Goal: Information Seeking & Learning: Check status

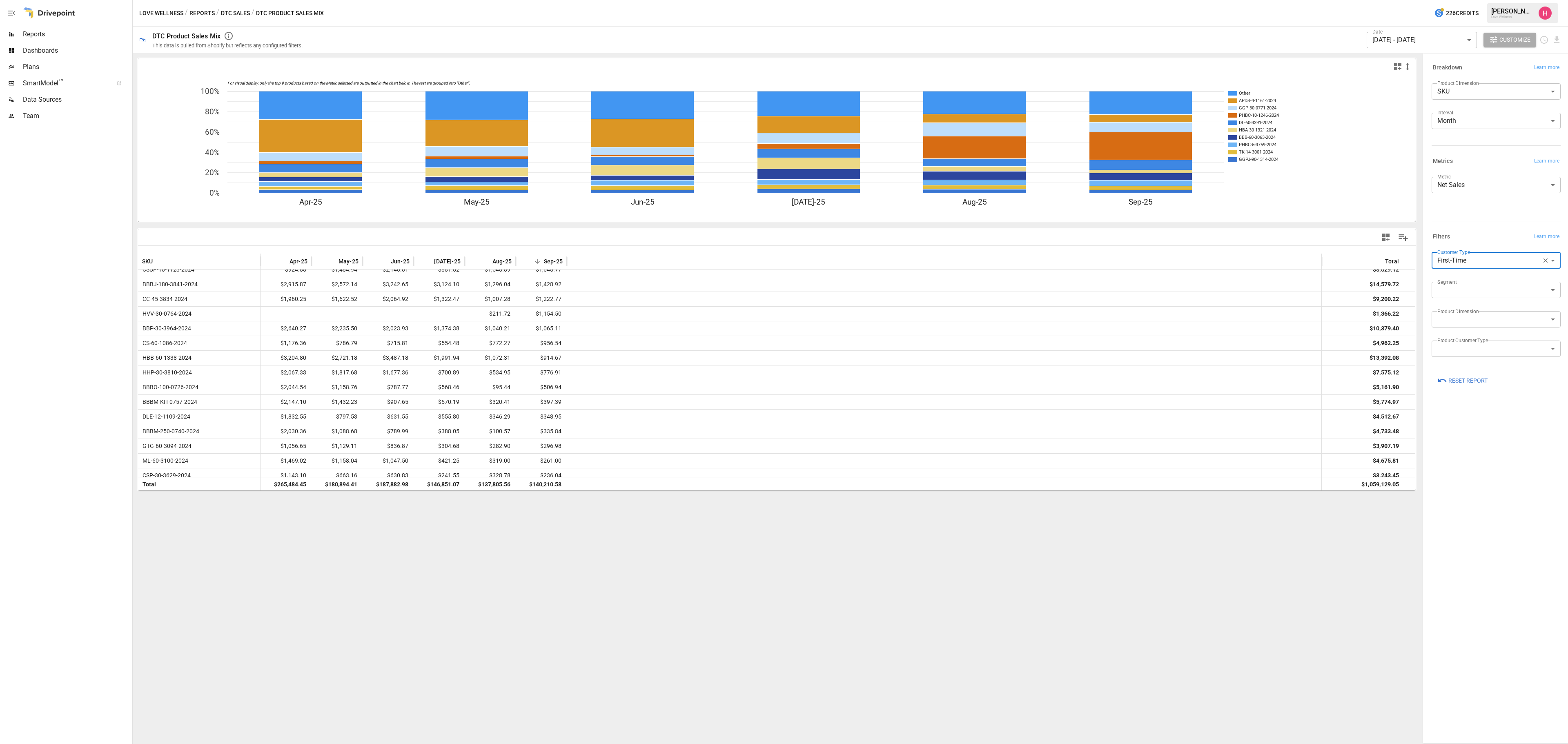
scroll to position [396, 0]
click at [1501, 0] on body "Reports Dashboards Plans SmartModel ™ Data Sources Team Love Wellness / Reports…" at bounding box center [784, 0] width 1568 height 0
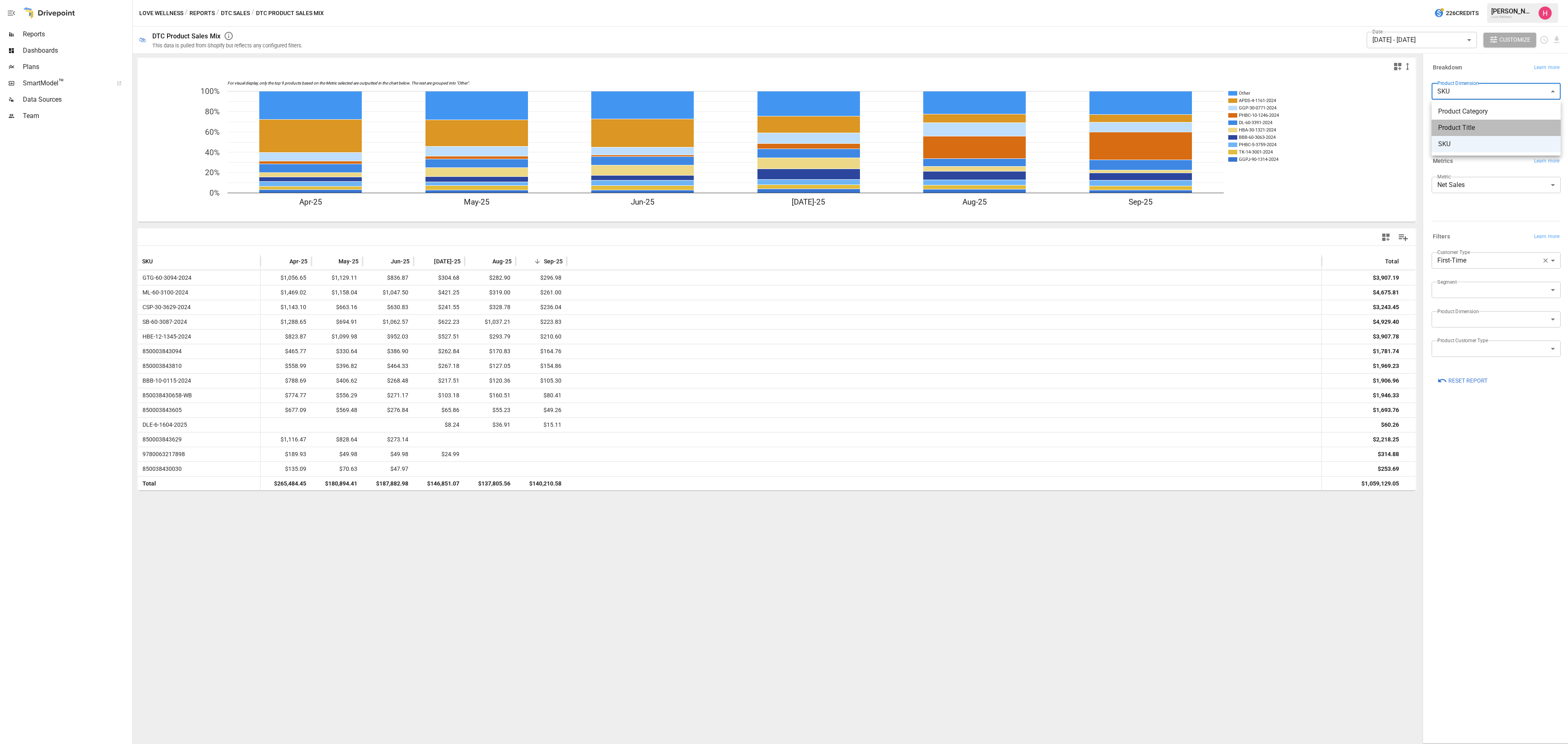
click at [1489, 124] on span "Product Title" at bounding box center [1496, 128] width 116 height 10
type input "**********"
click at [282, 263] on icon "Sort" at bounding box center [283, 262] width 7 height 7
click at [1503, 67] on div "Breakdown Learn more" at bounding box center [1496, 68] width 129 height 12
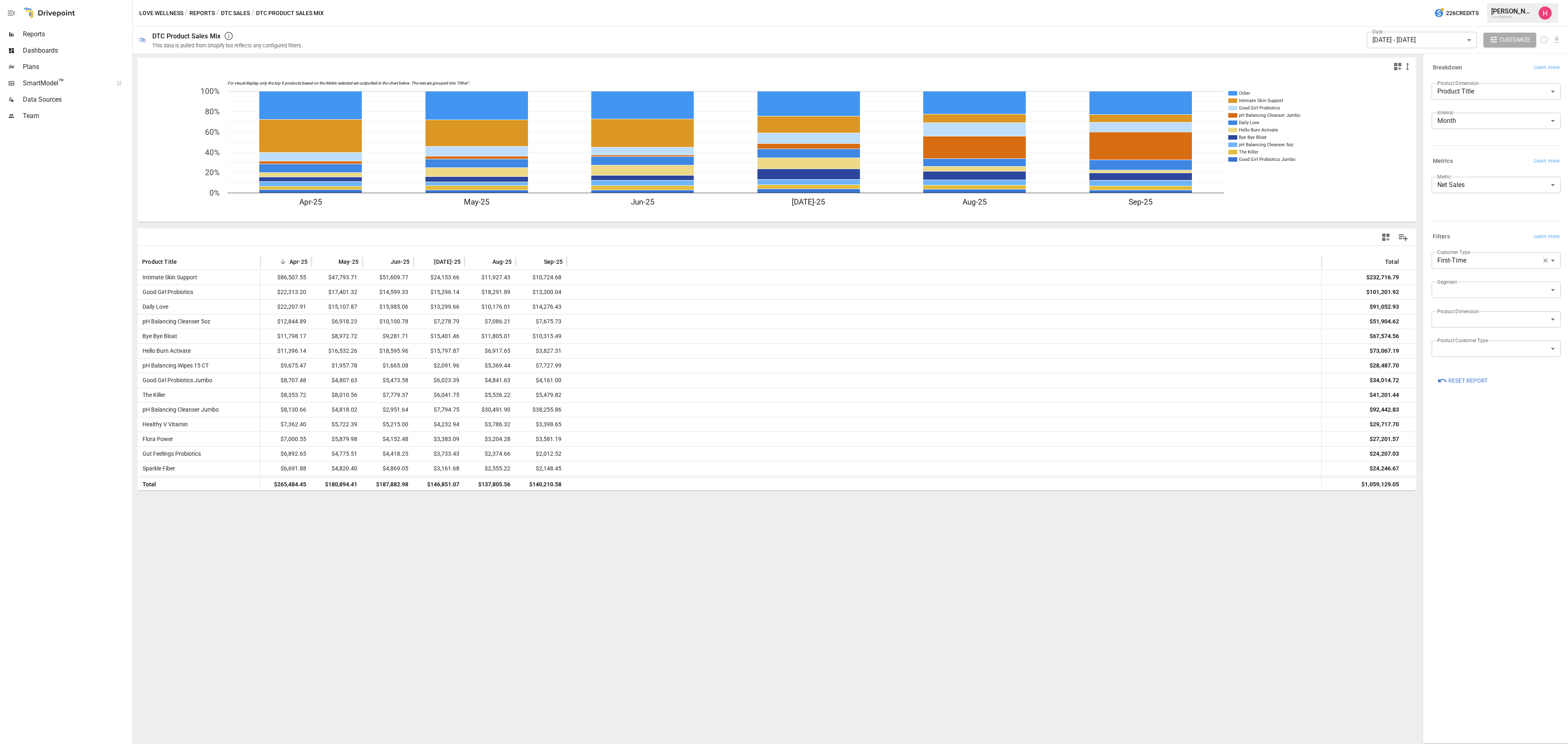
click at [1501, 0] on body "Reports Dashboards Plans SmartModel ™ Data Sources Team Love Wellness / Reports…" at bounding box center [784, 0] width 1568 height 0
click at [1510, 65] on div at bounding box center [784, 372] width 1568 height 744
click at [203, 9] on button "Reports" at bounding box center [202, 13] width 26 height 10
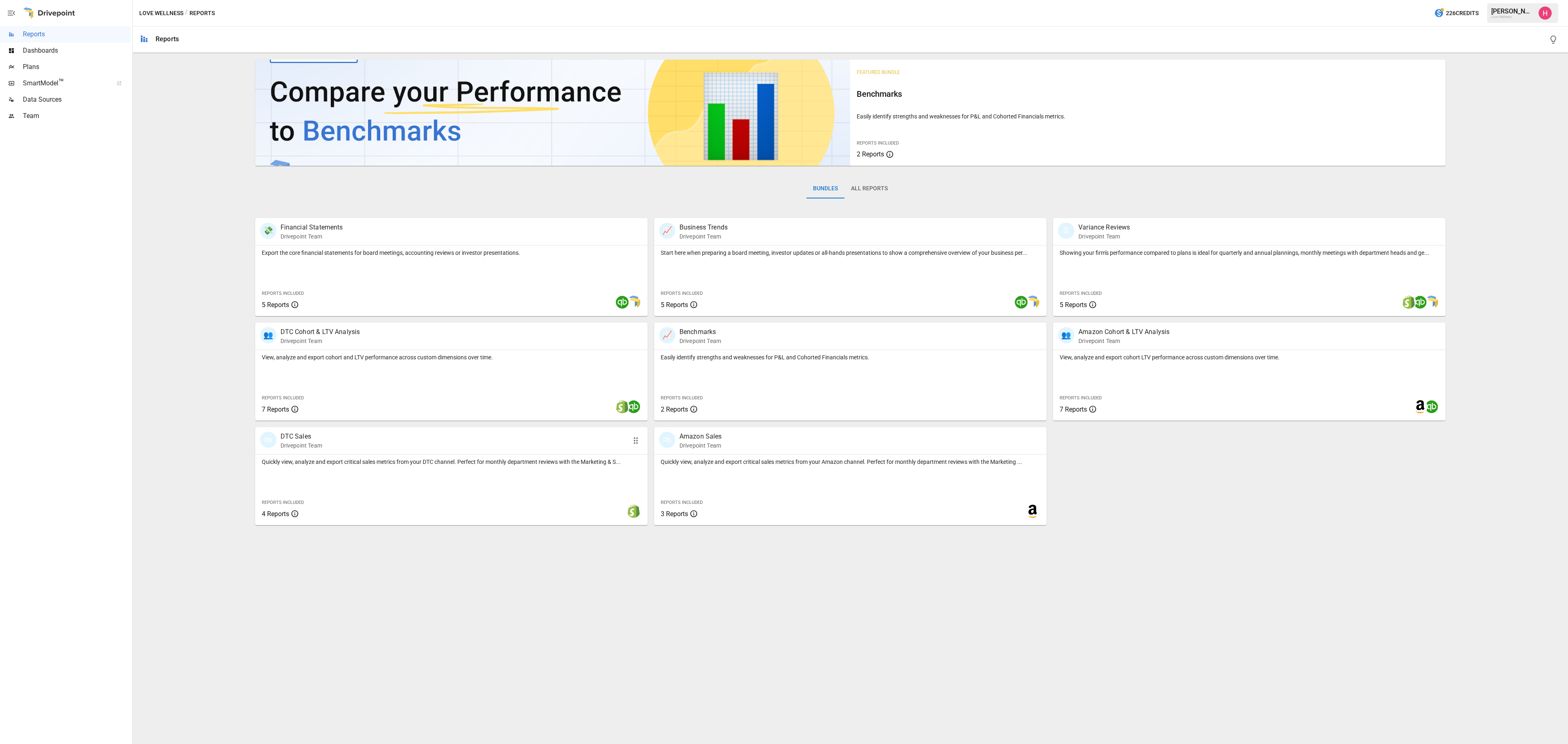
click at [306, 457] on div "Quickly view, analyze and export critical sales metrics from your DTC channel. …" at bounding box center [451, 460] width 393 height 12
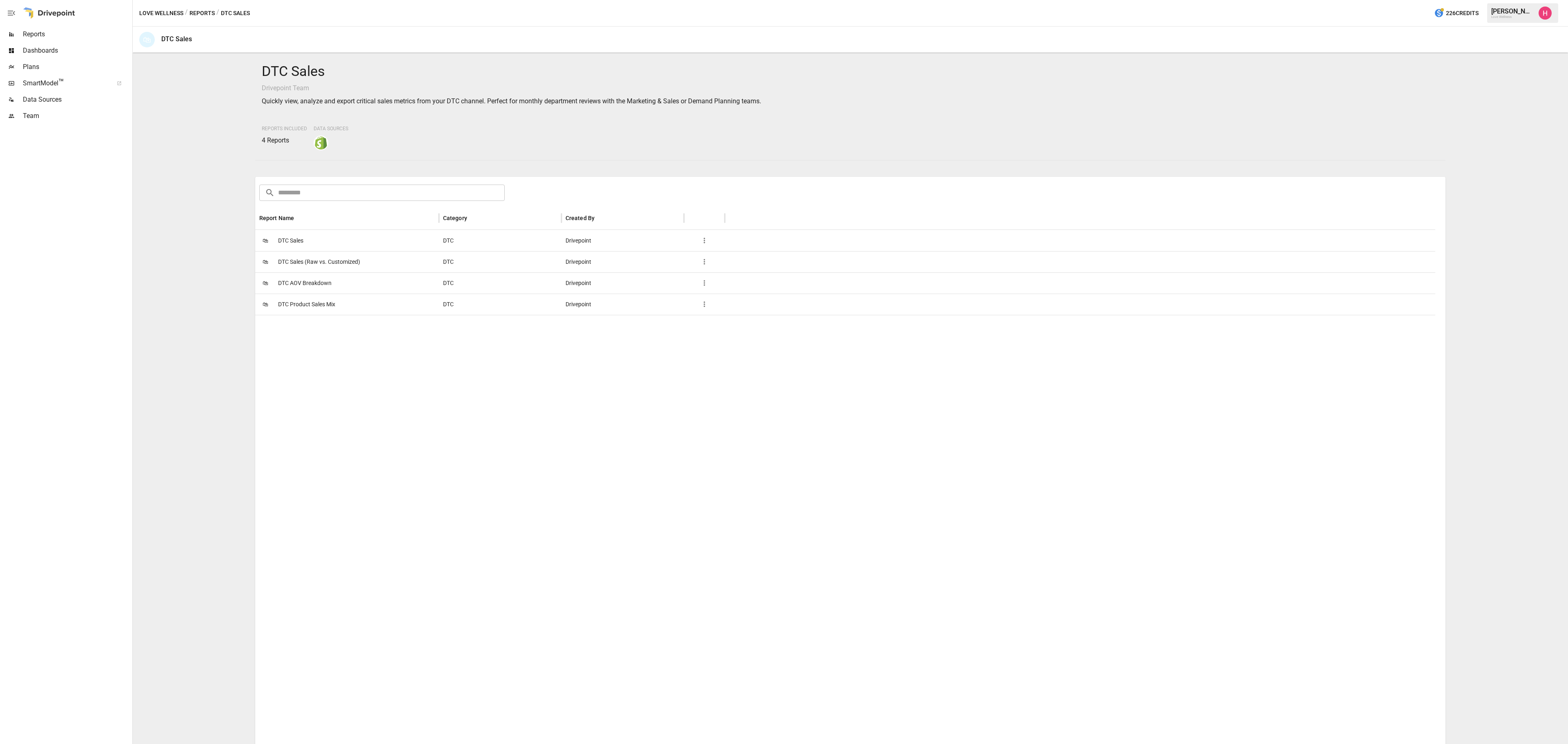
click at [282, 302] on span "DTC Product Sales Mix" at bounding box center [307, 304] width 57 height 21
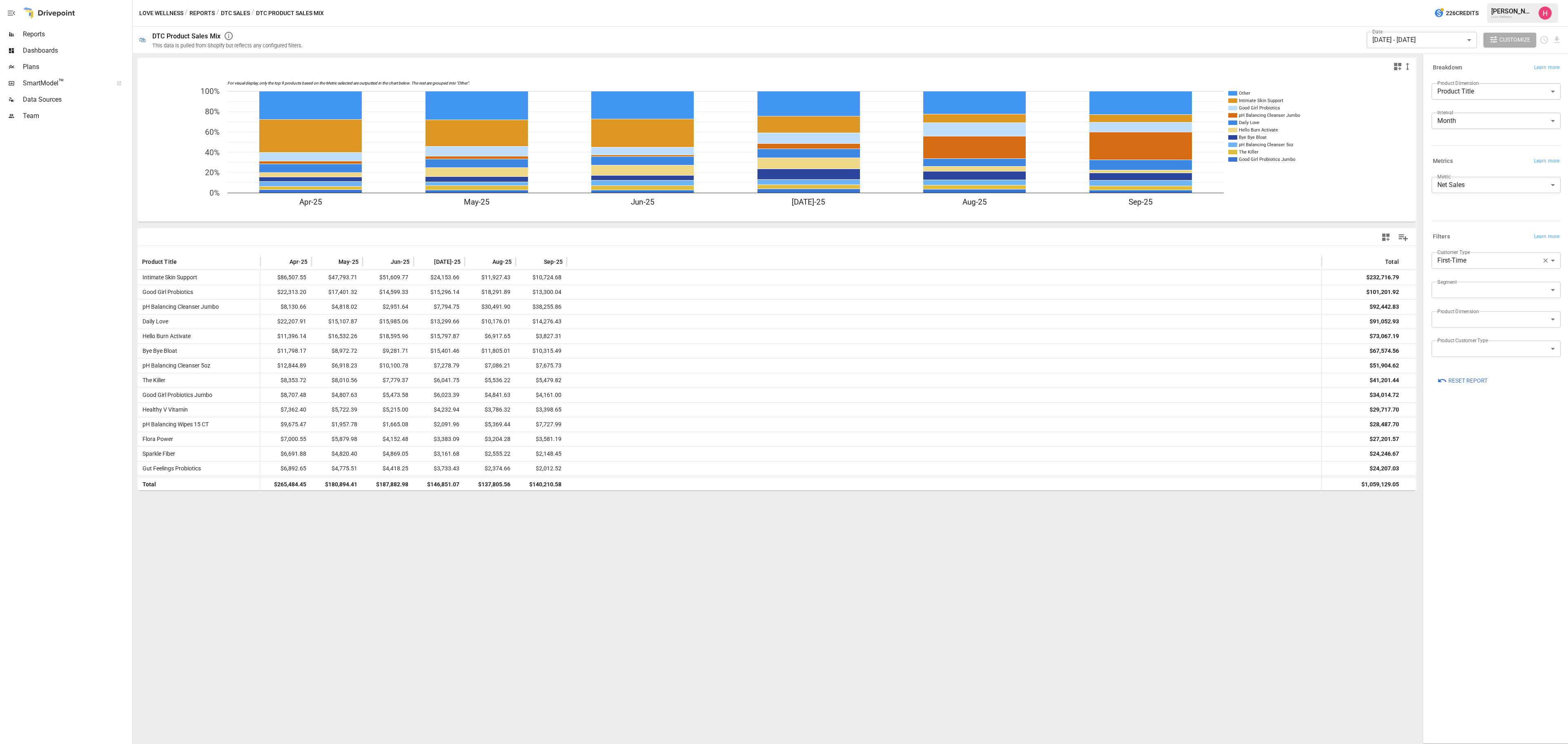
click at [1465, 85] on label "Product Dimension" at bounding box center [1458, 83] width 41 height 7
click at [1465, 0] on body "Reports Dashboards Plans SmartModel ™ Data Sources Team Love Wellness / Reports…" at bounding box center [784, 0] width 1568 height 0
click at [1477, 110] on span "Product Category" at bounding box center [1496, 111] width 116 height 10
type input "**********"
